Goal: Find specific page/section: Find specific page/section

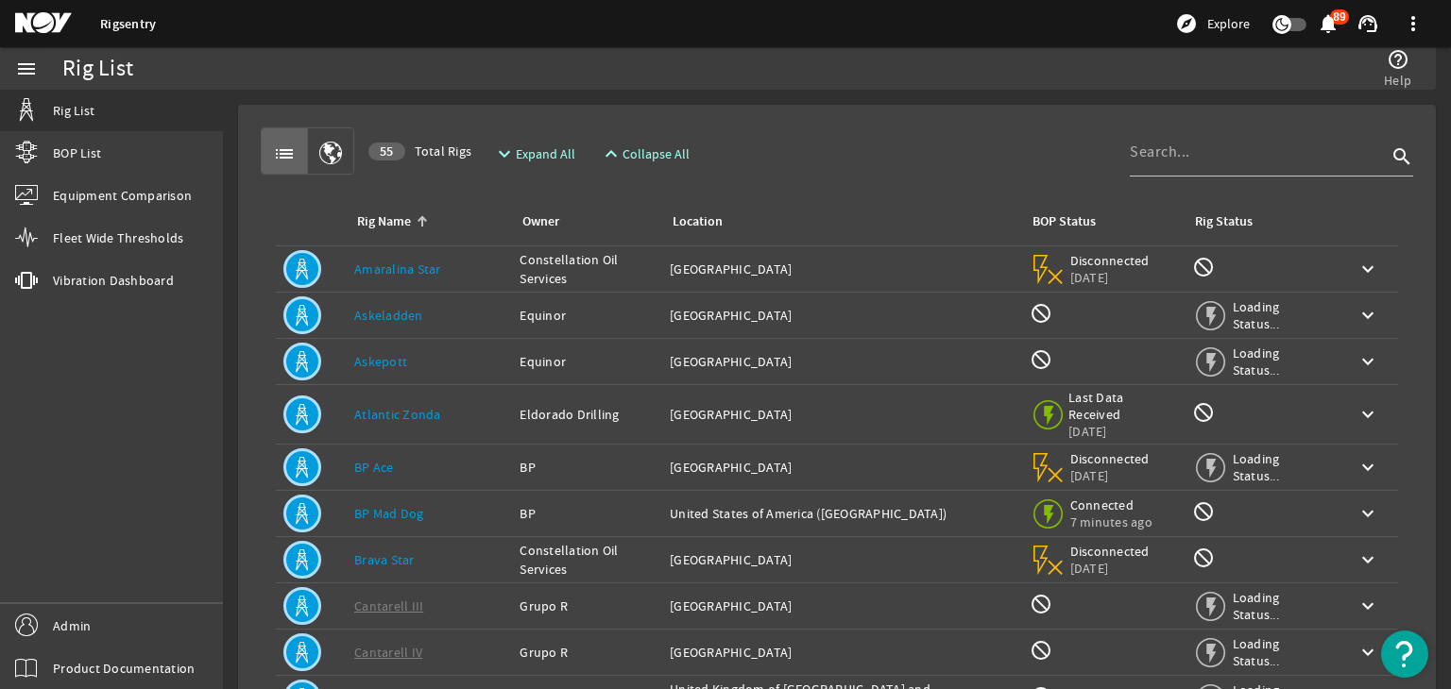
click at [475, 313] on div "Rig Name: Askeladden" at bounding box center [429, 315] width 150 height 19
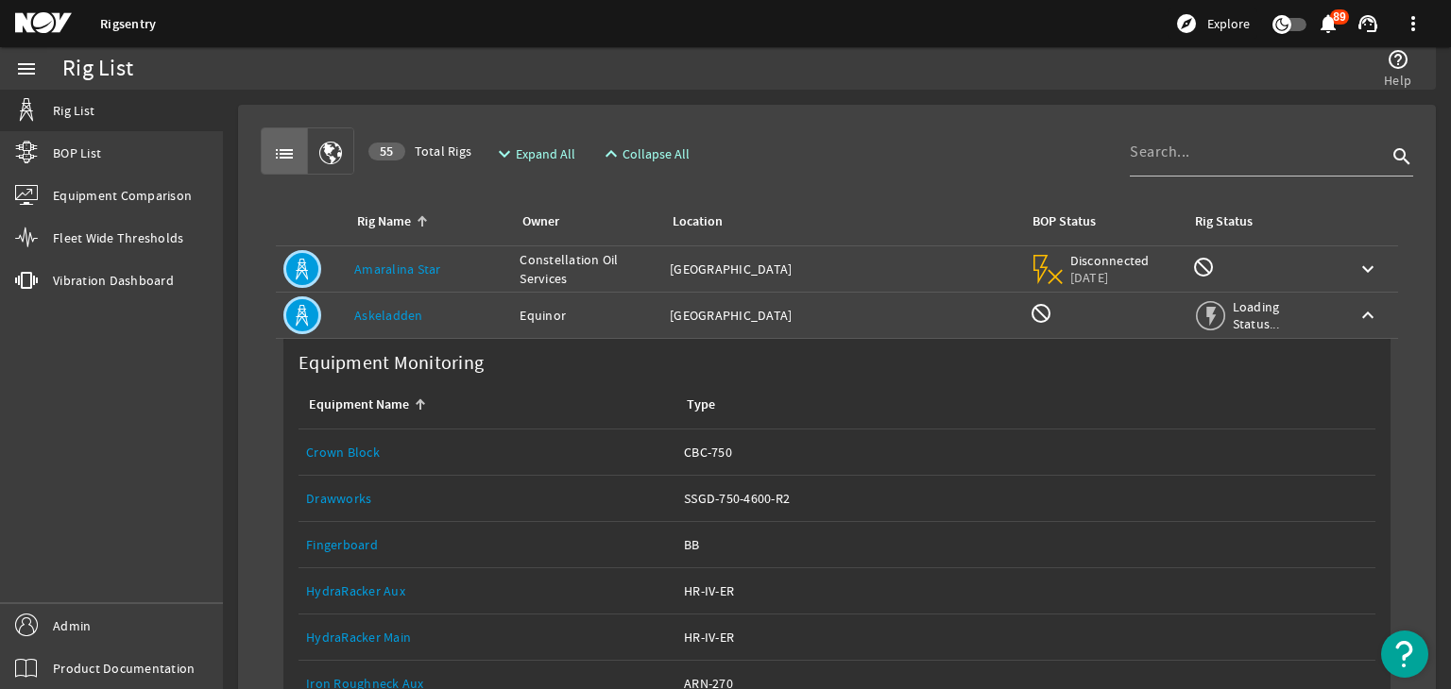
click at [475, 313] on div "Rig Name: Askeladden" at bounding box center [429, 315] width 150 height 19
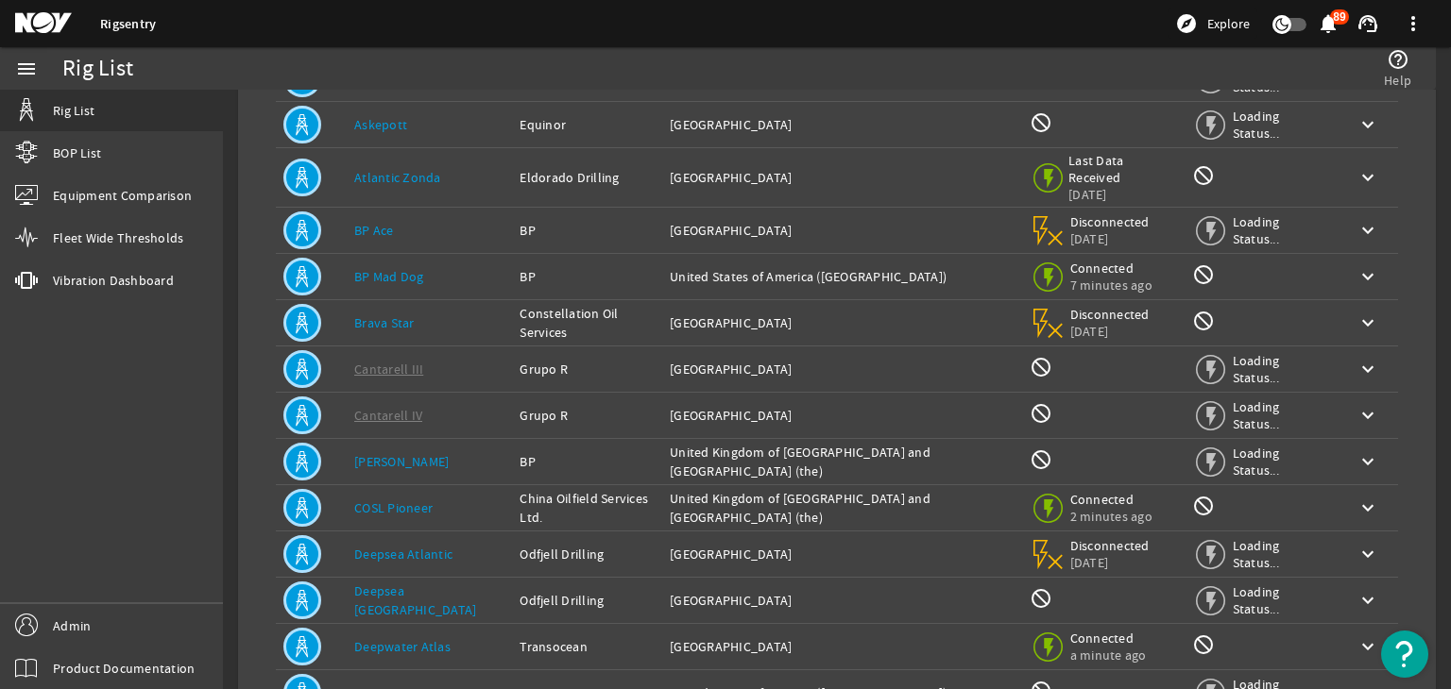
scroll to position [94, 0]
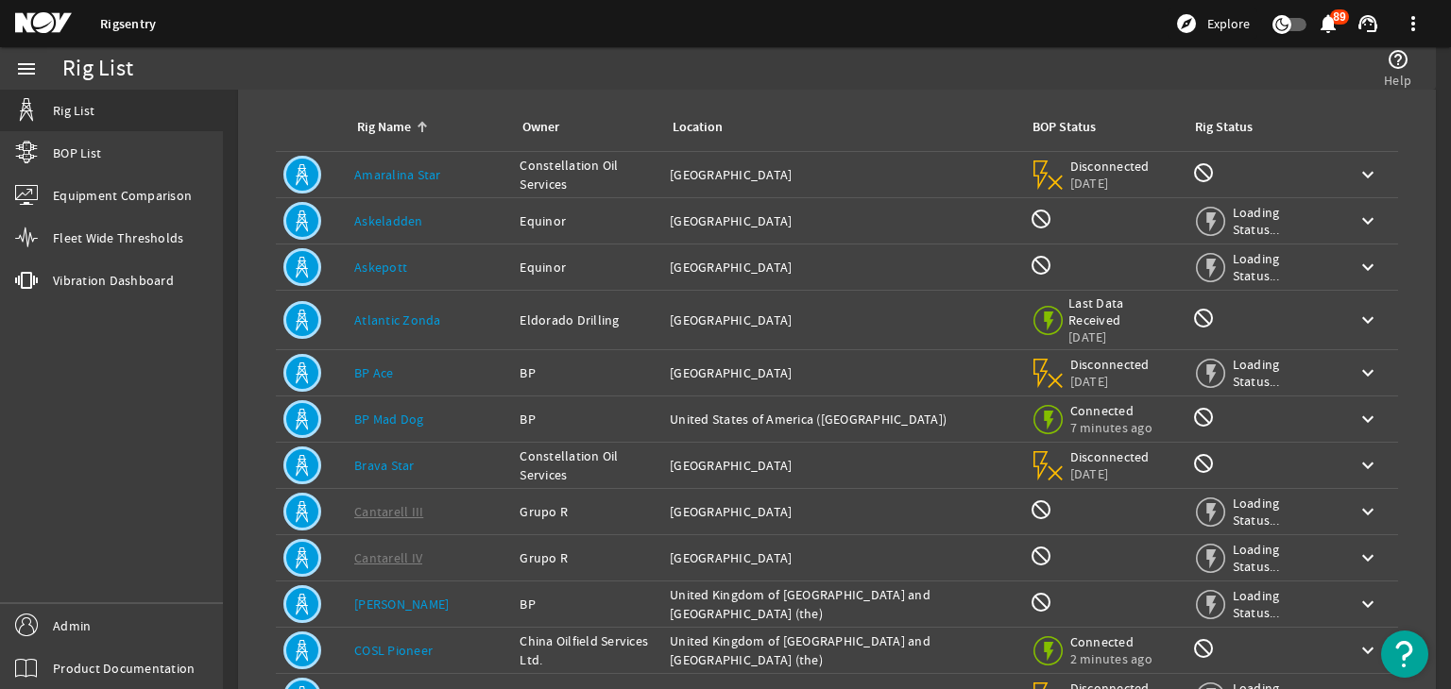
click at [450, 269] on div "Rig Name: Askepott" at bounding box center [429, 267] width 150 height 19
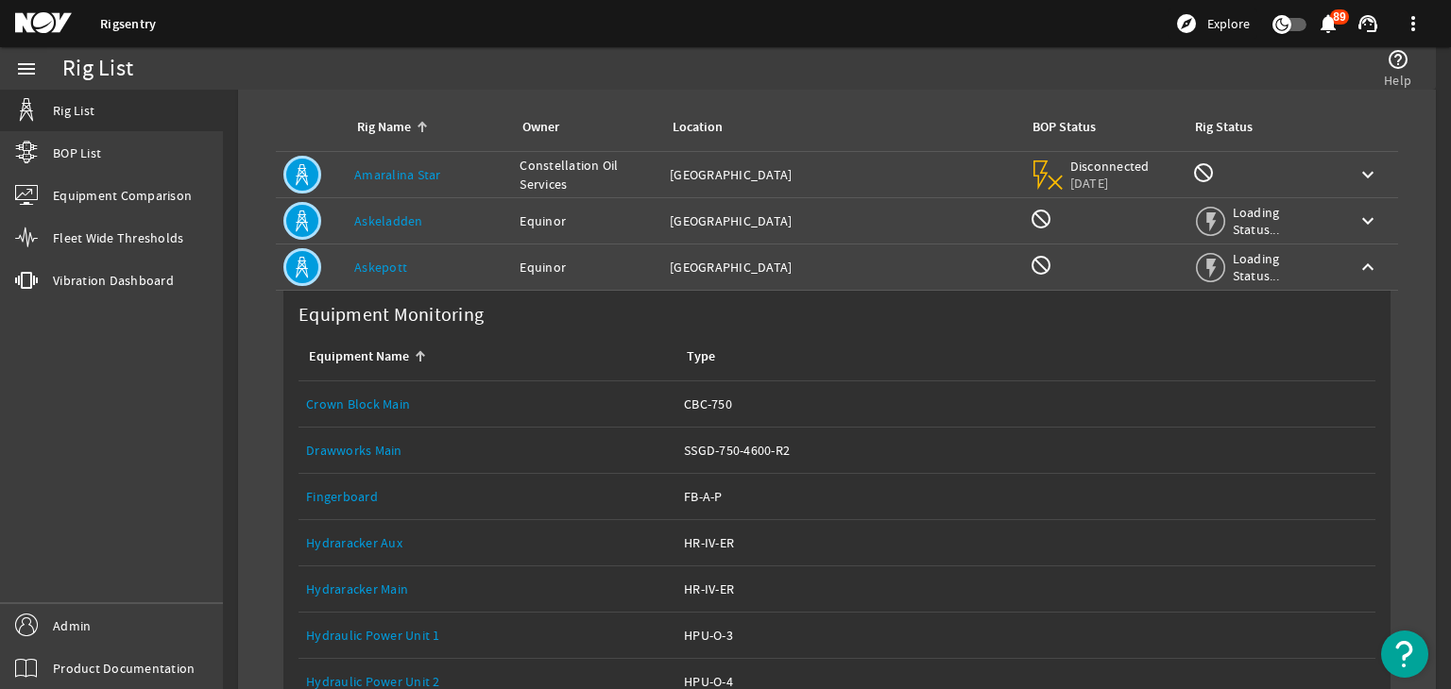
click at [454, 268] on div "Rig Name: Askepott" at bounding box center [429, 267] width 150 height 19
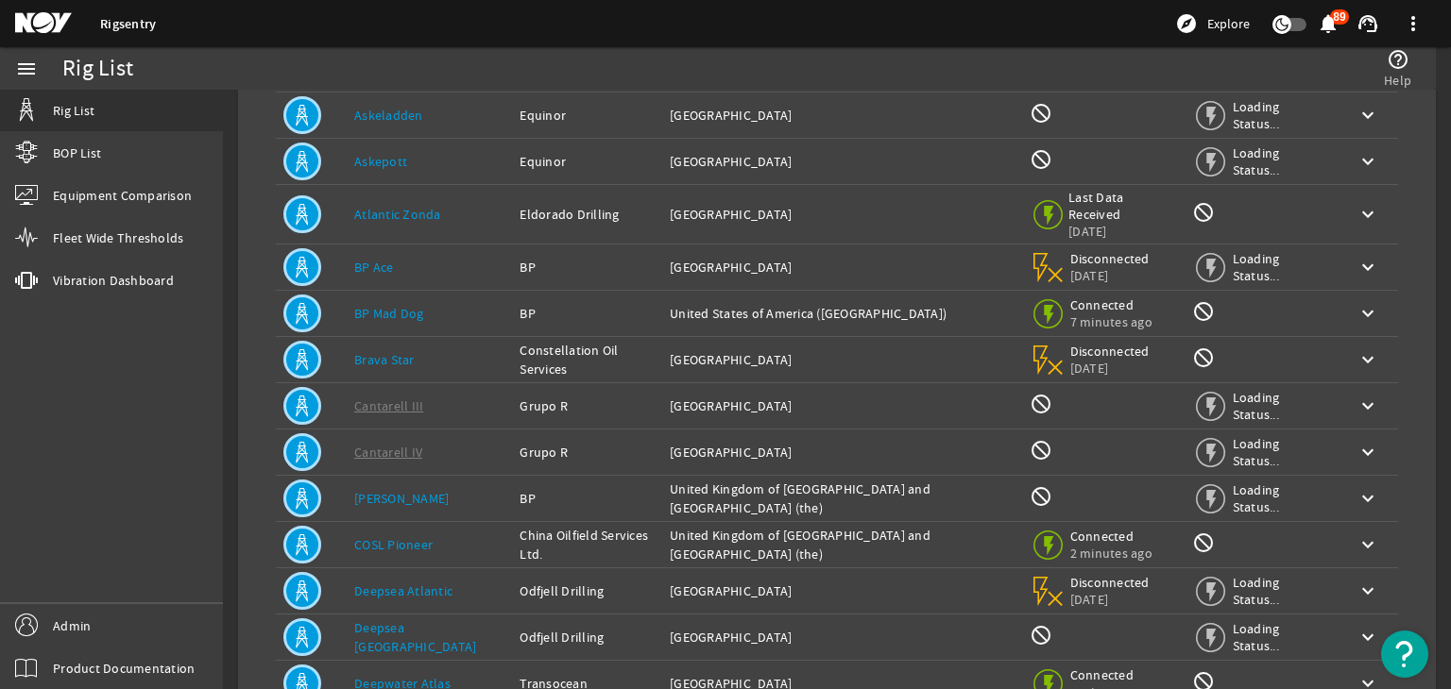
scroll to position [283, 0]
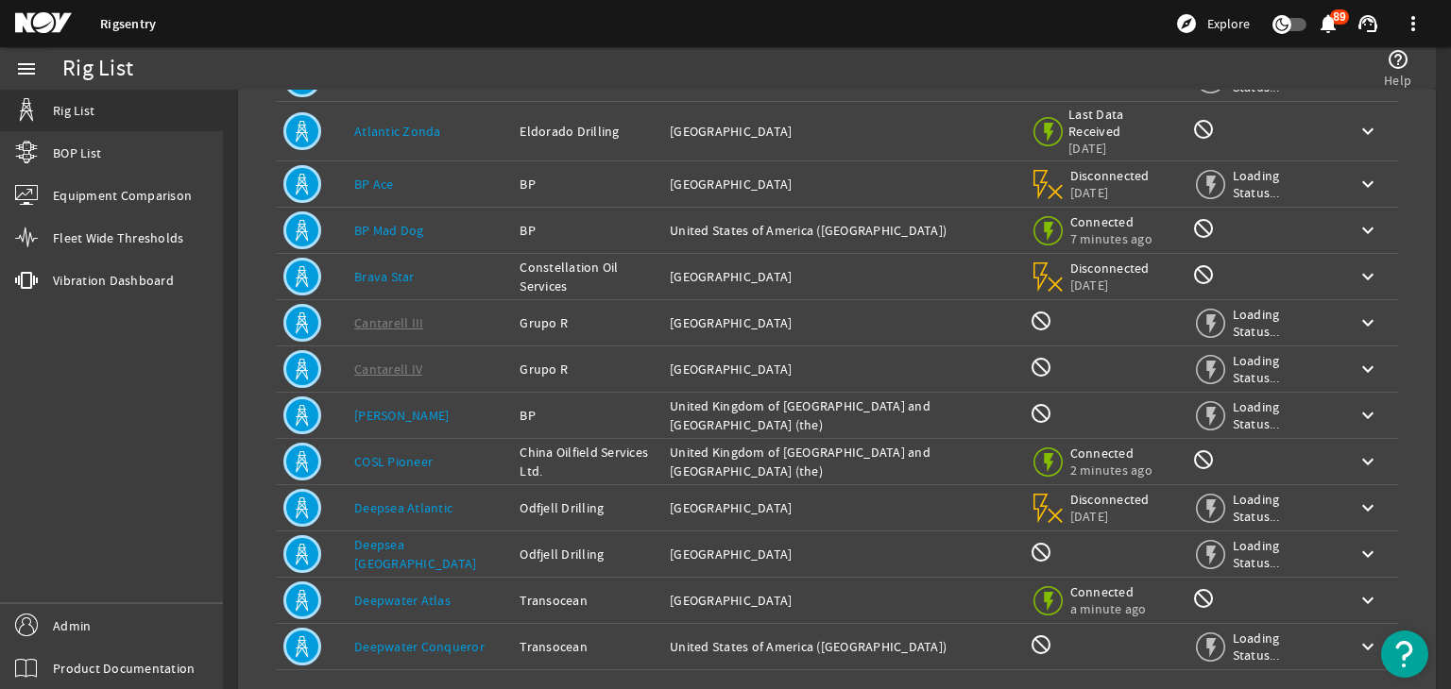
click at [439, 183] on div "Rig Name: BP Ace" at bounding box center [429, 184] width 150 height 19
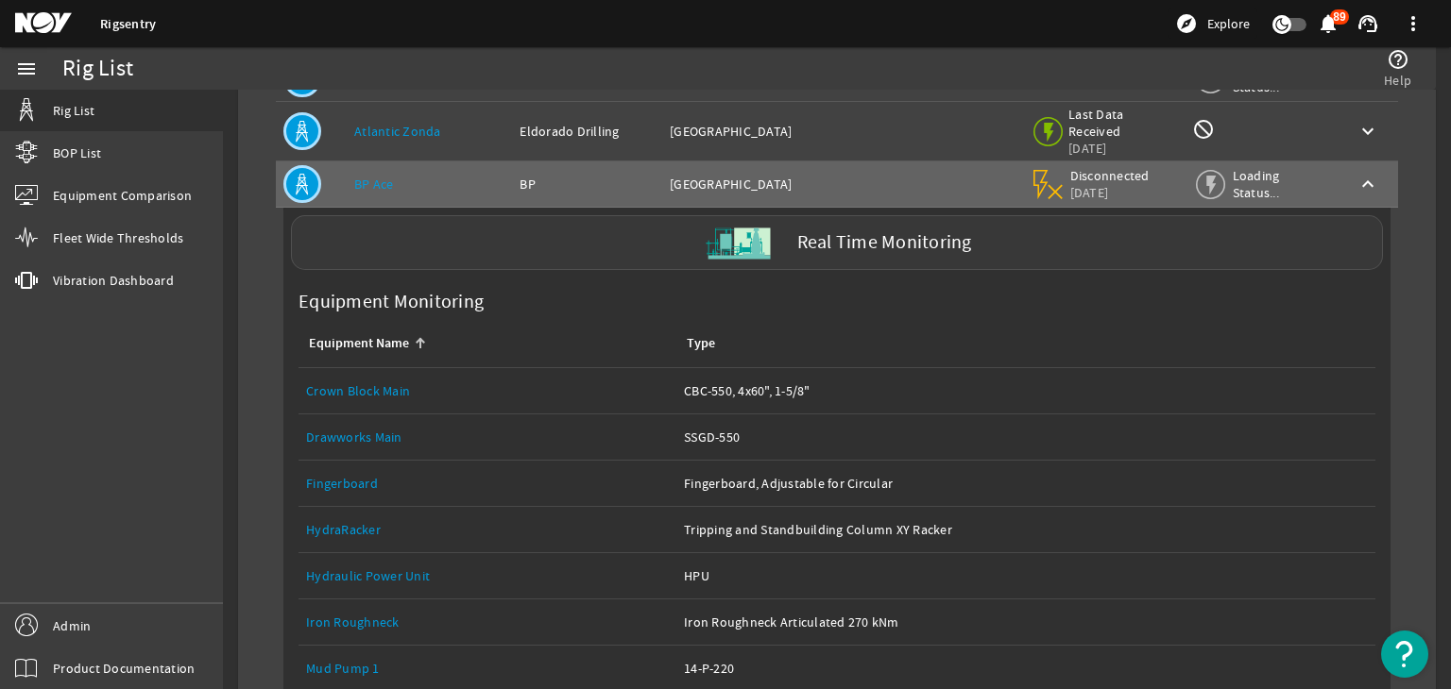
click at [506, 252] on div "Real Time Monitoring" at bounding box center [837, 242] width 1092 height 55
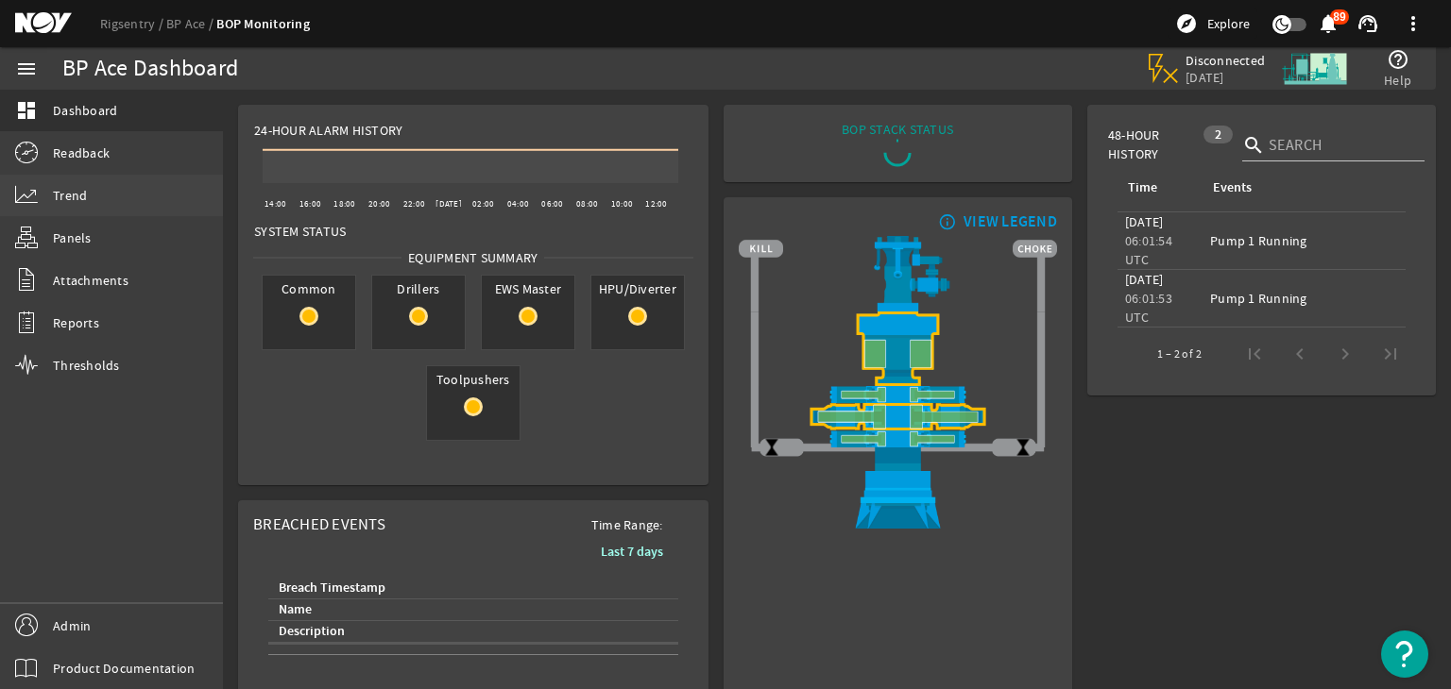
click at [79, 182] on link "Trend" at bounding box center [111, 196] width 223 height 42
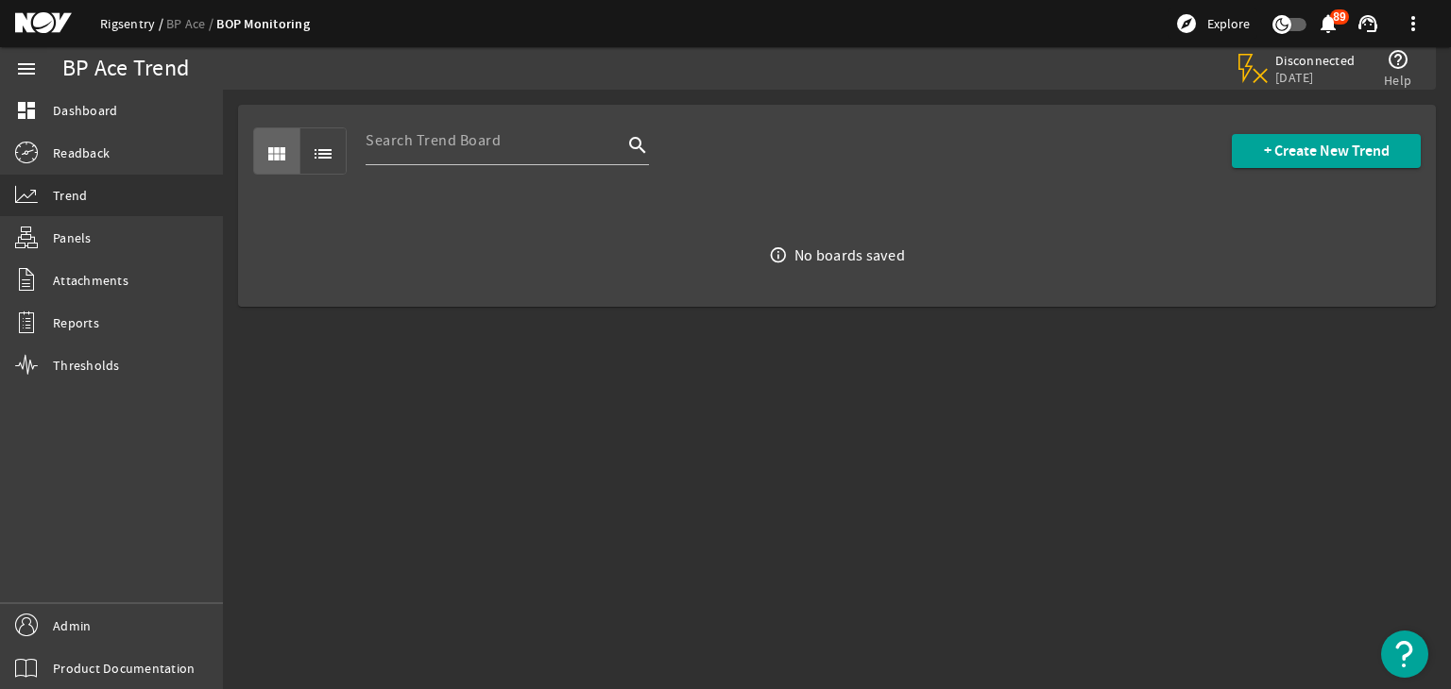
click at [144, 26] on link "Rigsentry" at bounding box center [133, 23] width 66 height 17
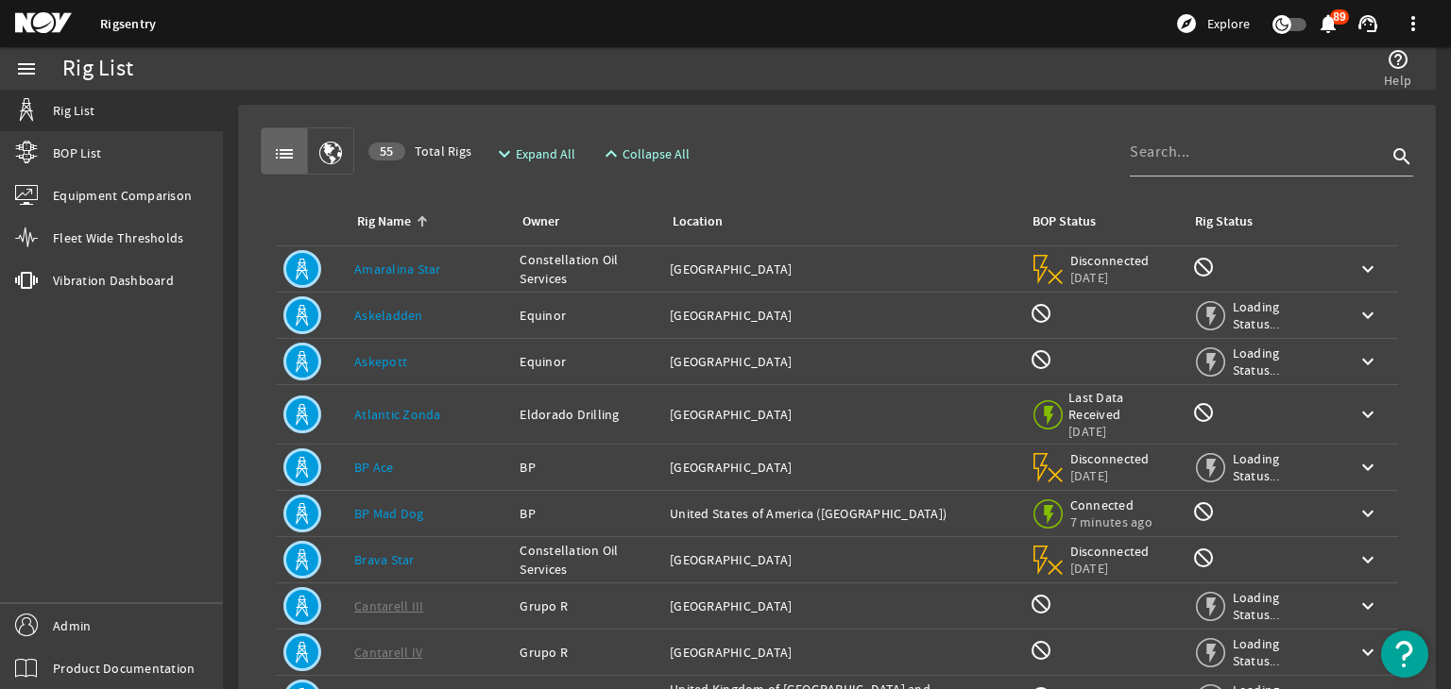
click at [362, 298] on td "Rig Name: Askeladden" at bounding box center [429, 316] width 165 height 46
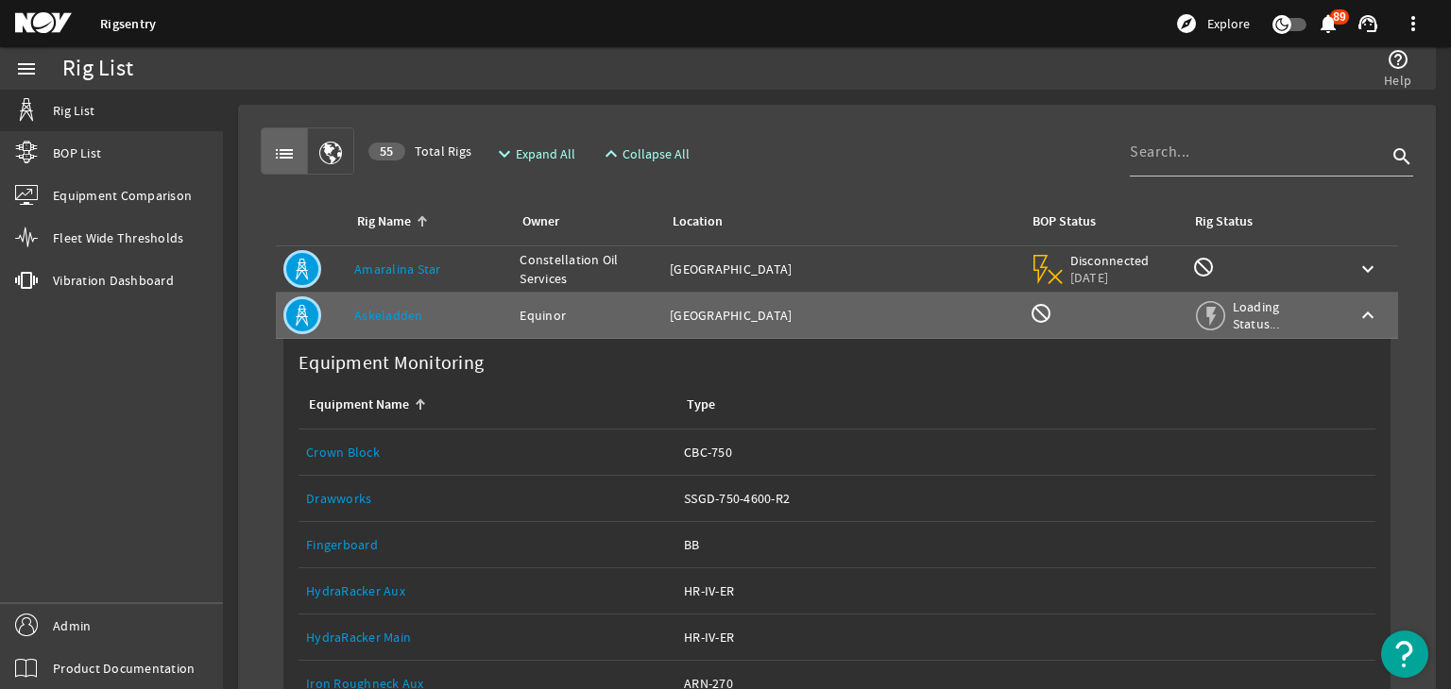
click at [342, 486] on link "Equipment Name: Drawworks" at bounding box center [487, 498] width 363 height 45
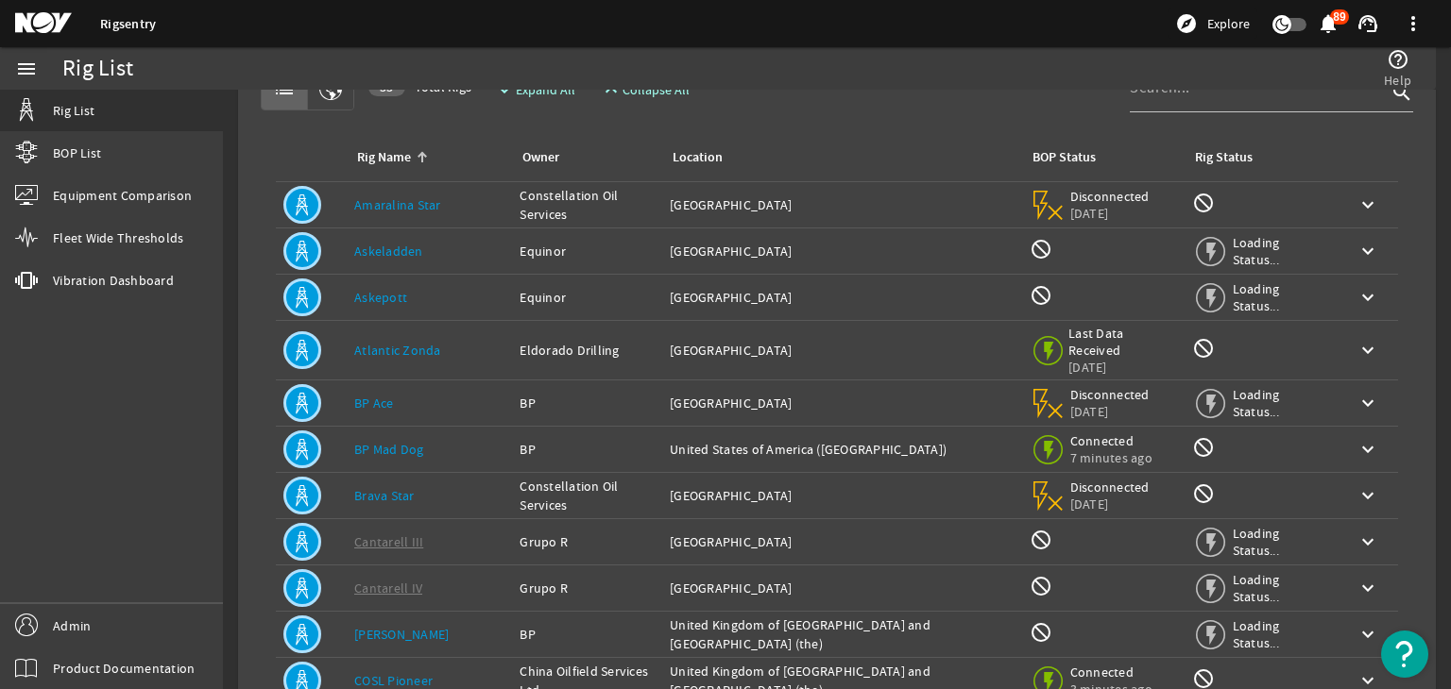
scroll to position [94, 0]
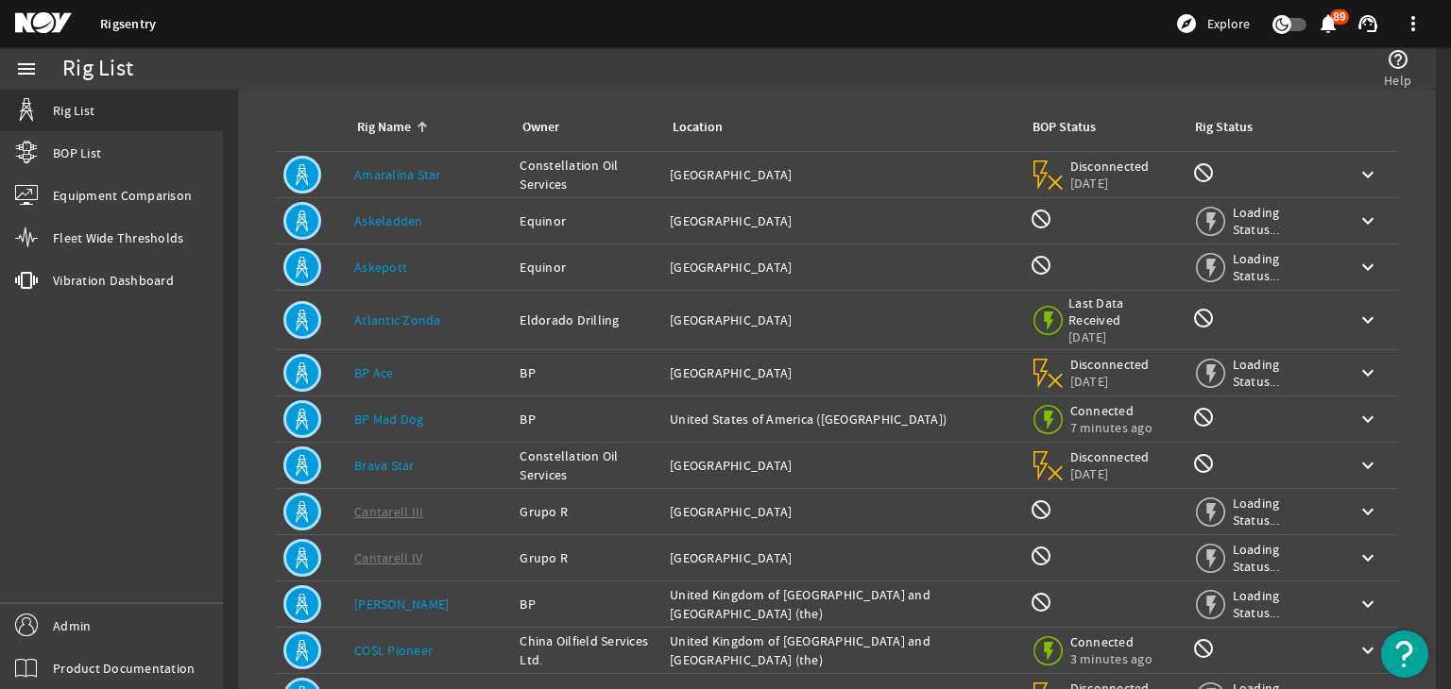
click at [461, 235] on td "Rig Name: Askeladden" at bounding box center [429, 221] width 165 height 46
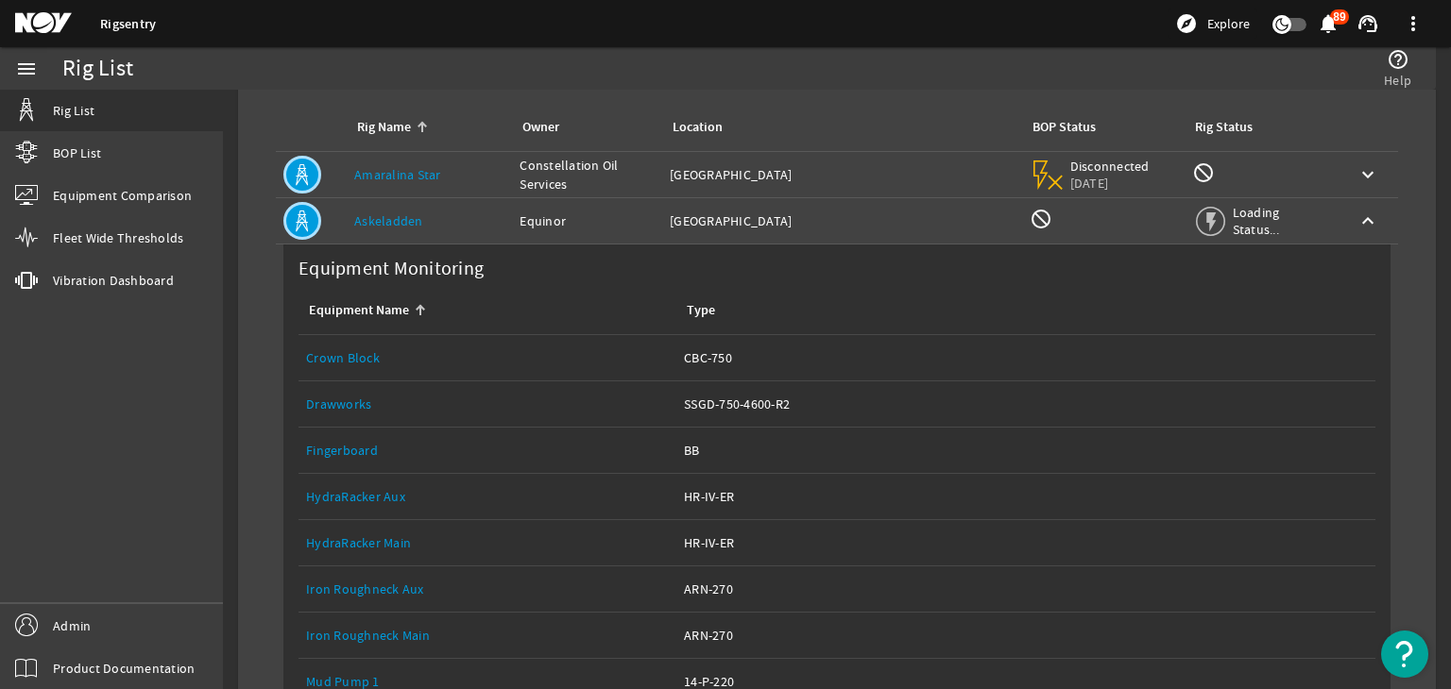
click at [462, 234] on td "Rig Name: Askeladden" at bounding box center [429, 221] width 165 height 46
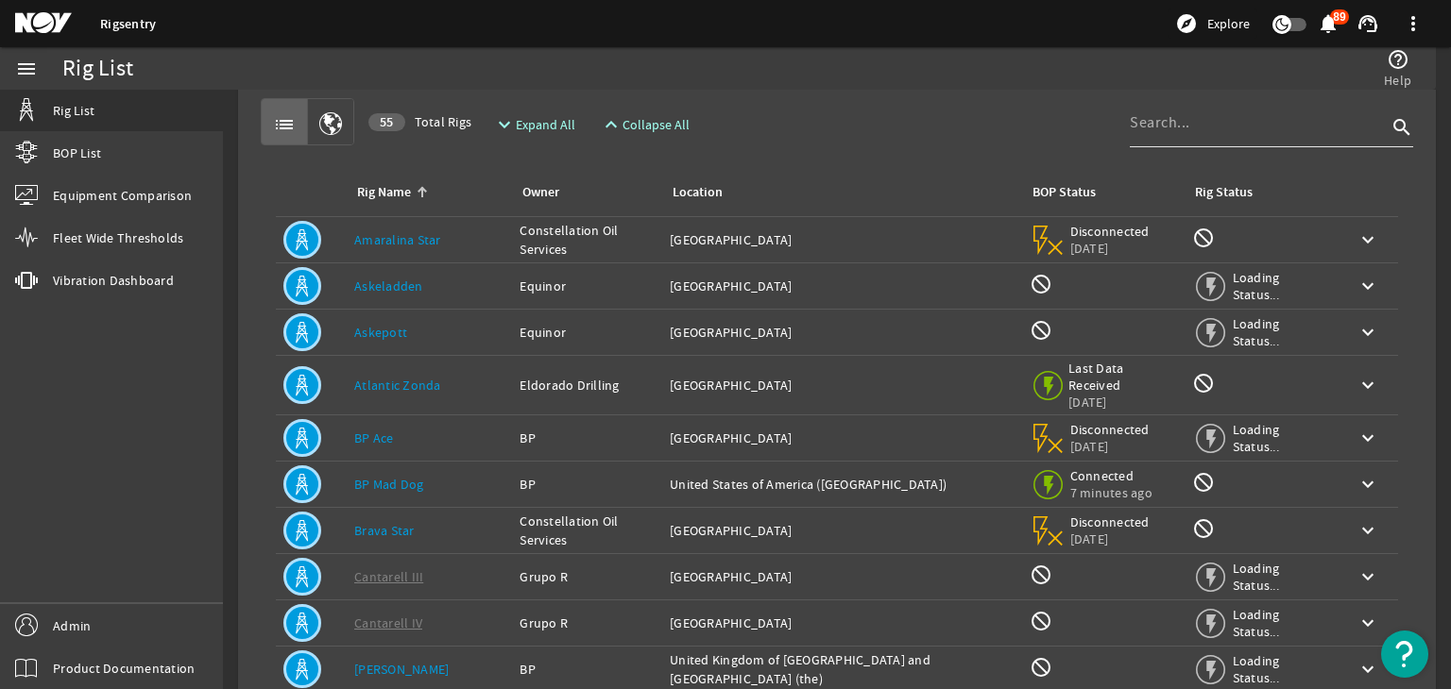
scroll to position [0, 0]
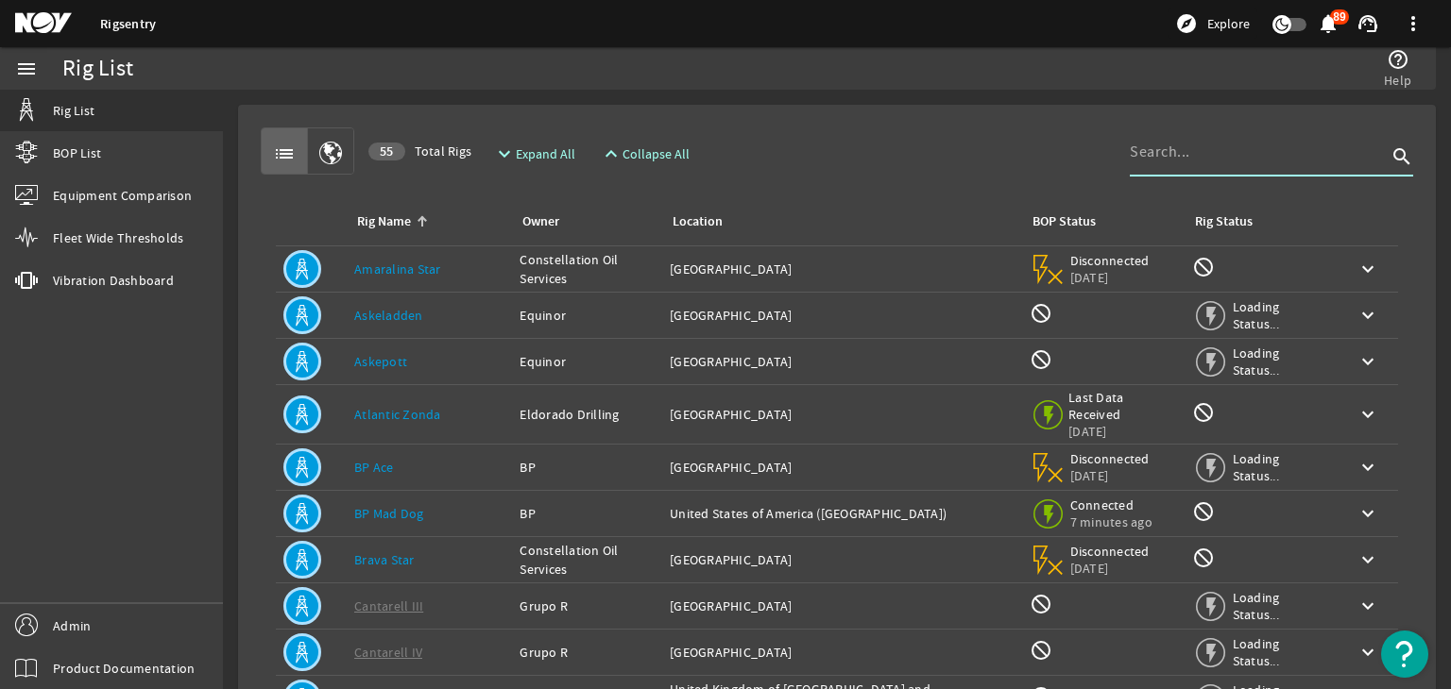
drag, startPoint x: 1194, startPoint y: 145, endPoint x: 1211, endPoint y: 145, distance: 17.0
click at [1194, 145] on input at bounding box center [1258, 152] width 257 height 23
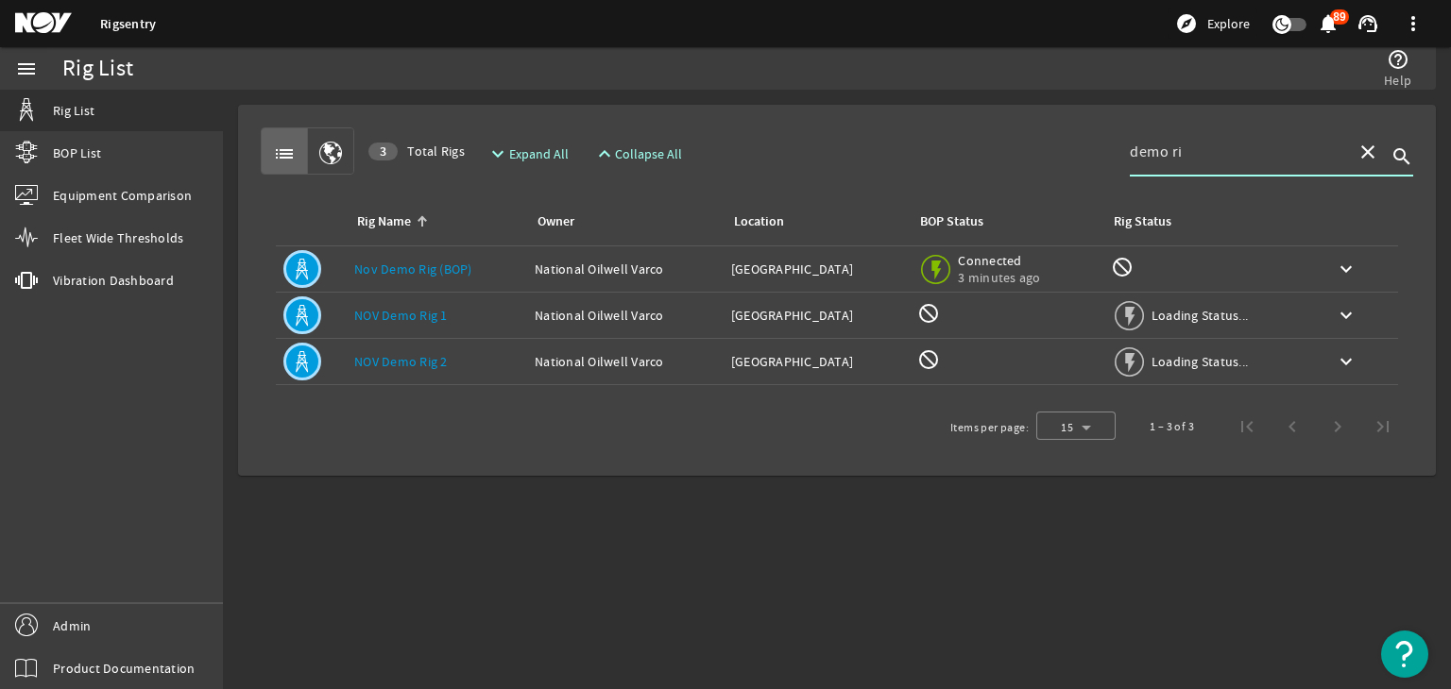
type input "demo ri"
click at [474, 273] on div "Rig Name: Nov Demo Rig (BOP)" at bounding box center [436, 269] width 165 height 19
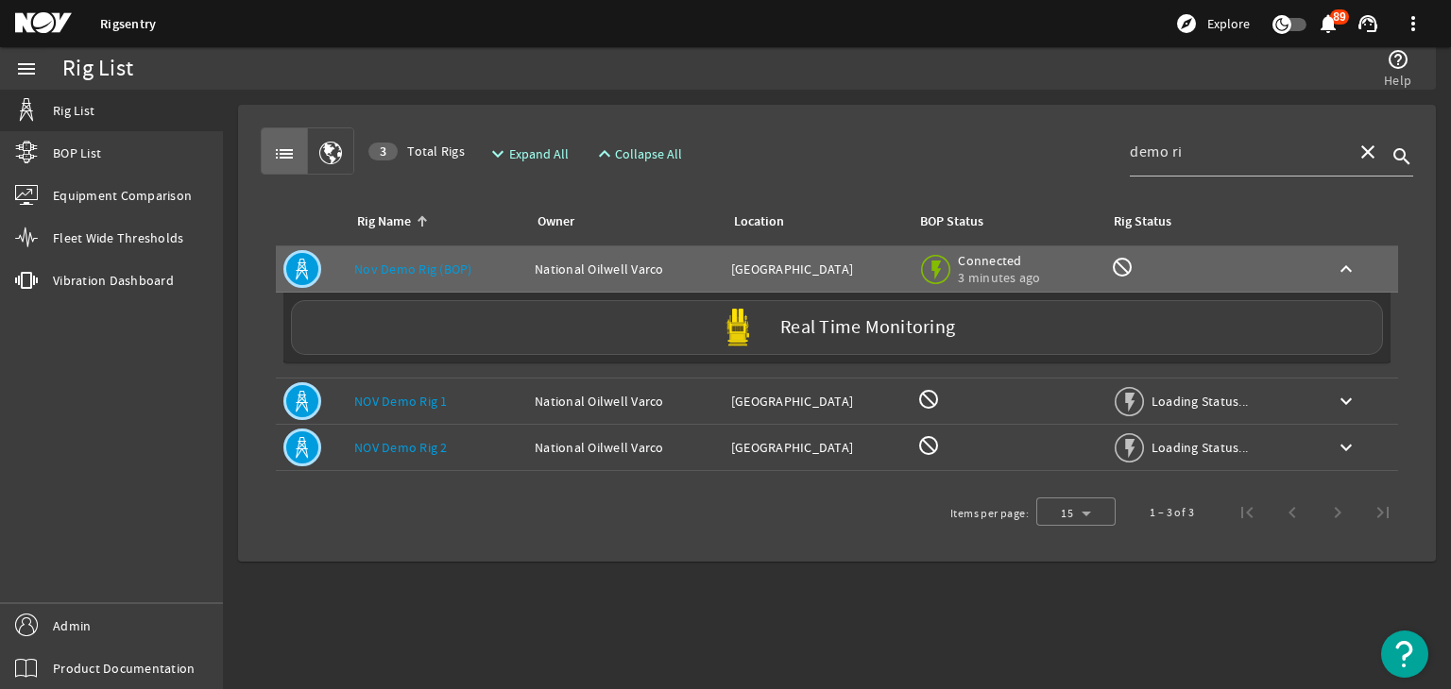
click at [420, 395] on link "NOV Demo Rig 1" at bounding box center [401, 401] width 94 height 17
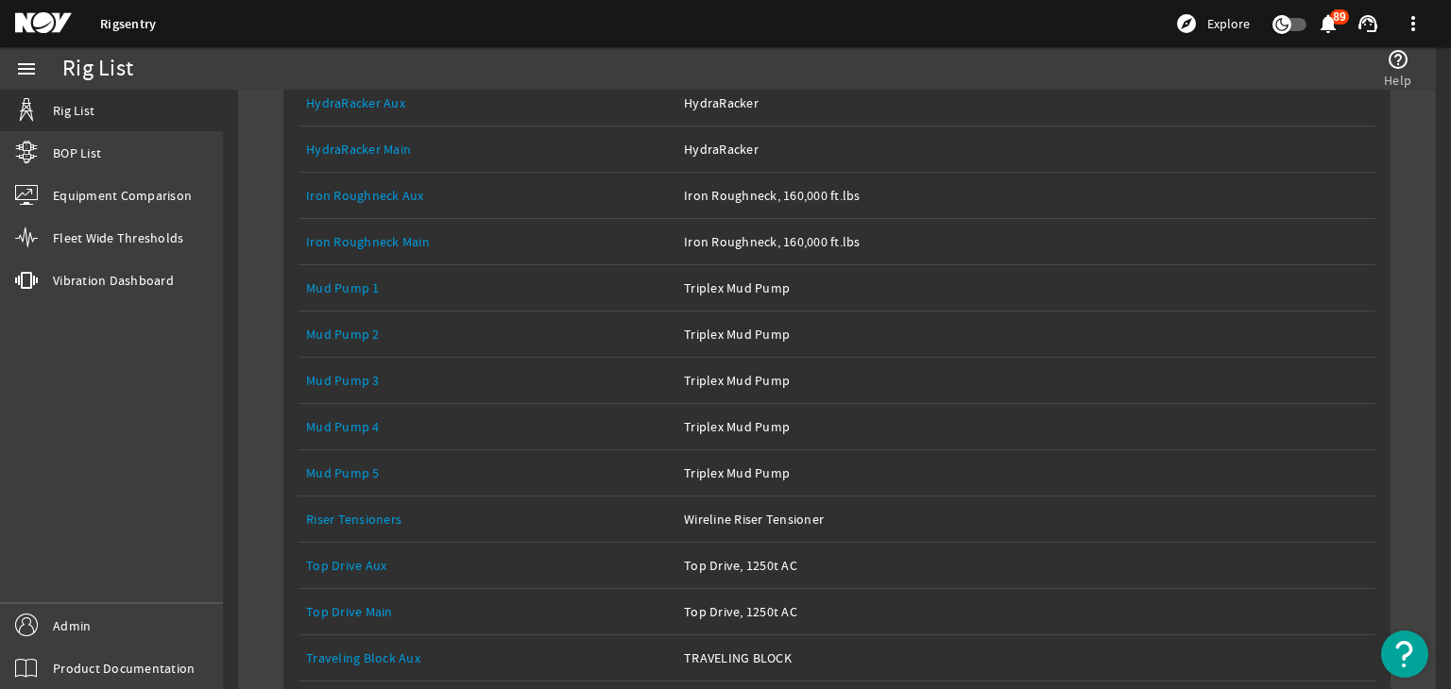
scroll to position [756, 0]
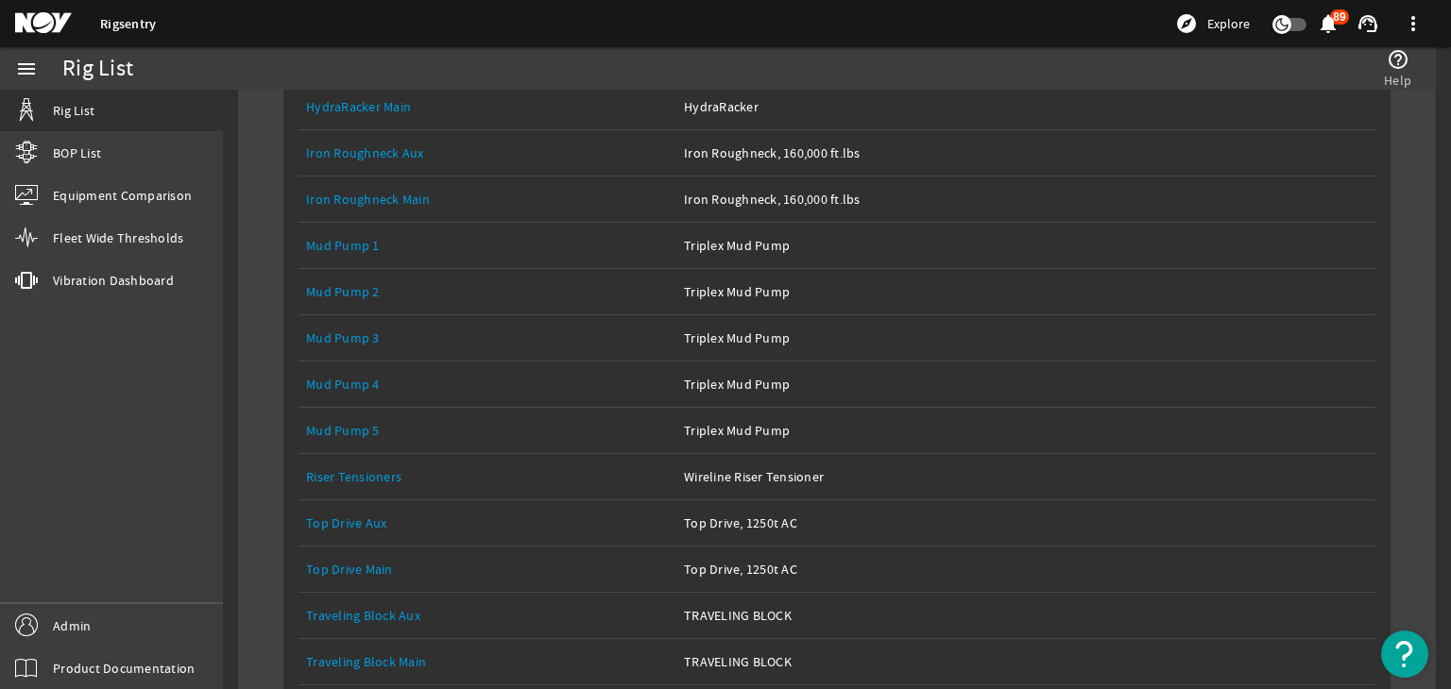
click at [367, 565] on link "Top Drive Main" at bounding box center [349, 569] width 87 height 17
